Goal: Check status: Check status

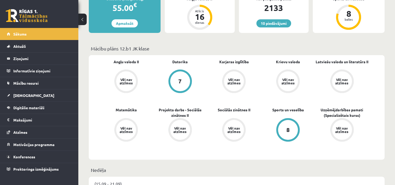
scroll to position [123, 0]
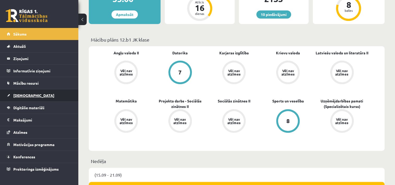
click at [18, 94] on span "[DEMOGRAPHIC_DATA]" at bounding box center [33, 95] width 41 height 5
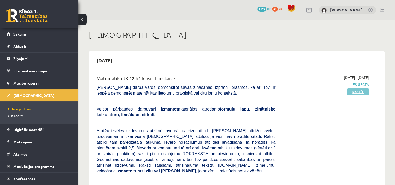
click at [363, 90] on link "Skatīt" at bounding box center [358, 91] width 22 height 7
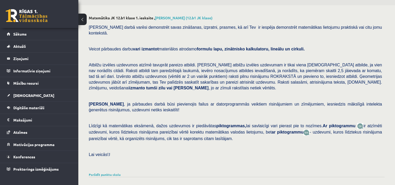
scroll to position [12, 0]
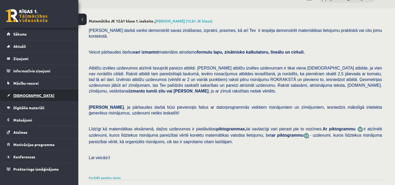
click at [23, 93] on span "[DEMOGRAPHIC_DATA]" at bounding box center [33, 95] width 41 height 5
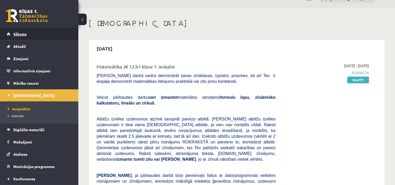
click at [25, 35] on span "Sākums" at bounding box center [19, 34] width 13 height 5
